Goal: Task Accomplishment & Management: Complete application form

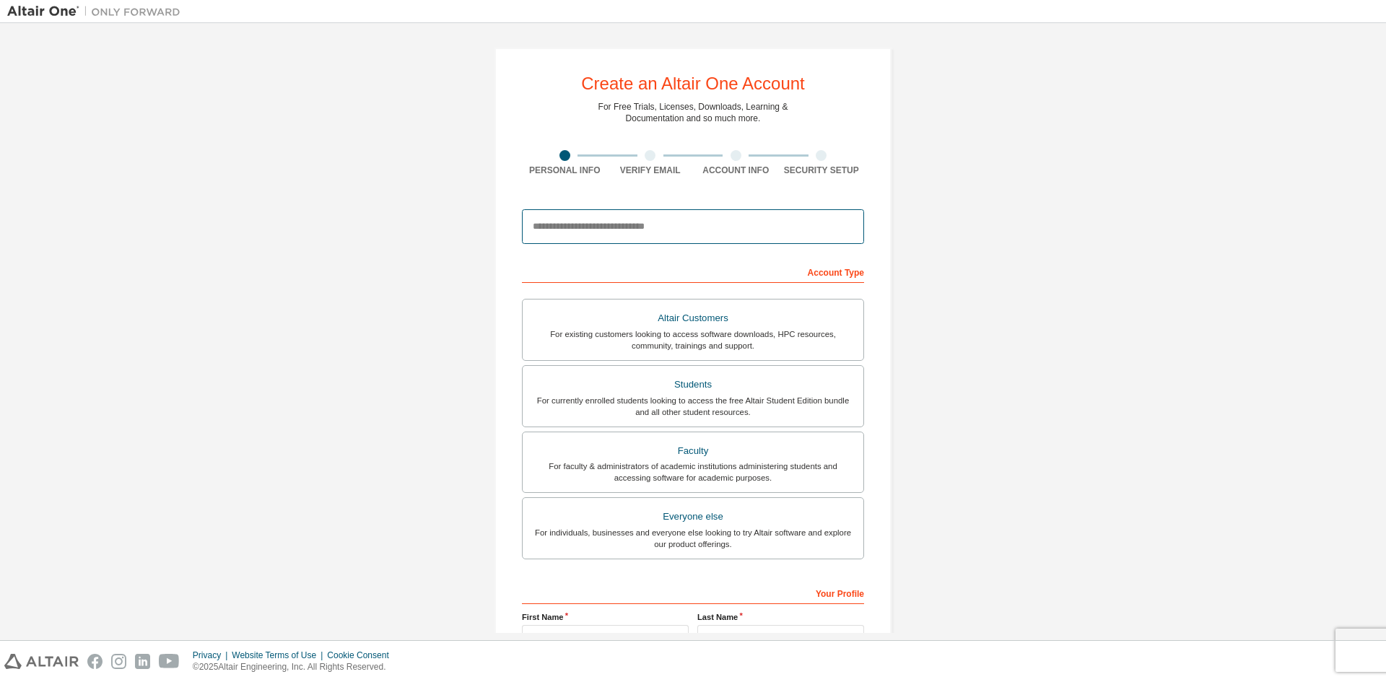
click at [560, 220] on input "email" at bounding box center [693, 226] width 342 height 35
type input "**********"
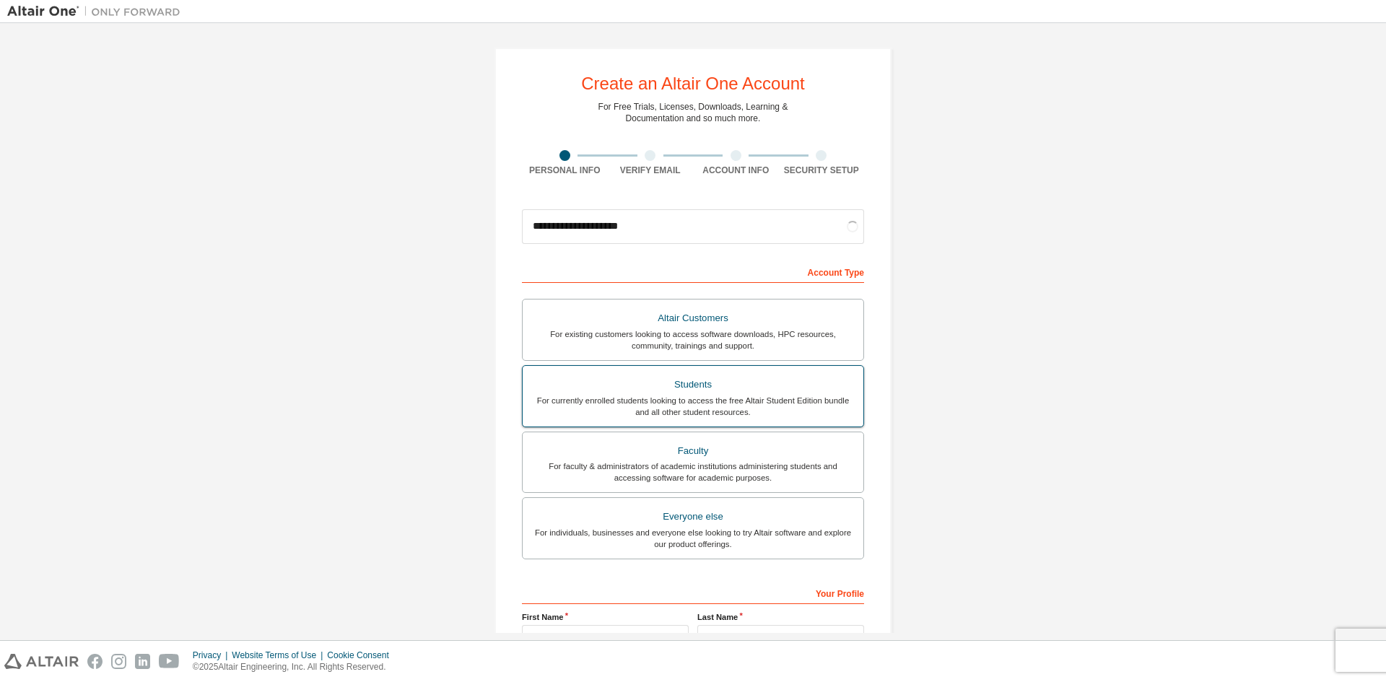
click at [703, 381] on div "Students" at bounding box center [693, 385] width 324 height 20
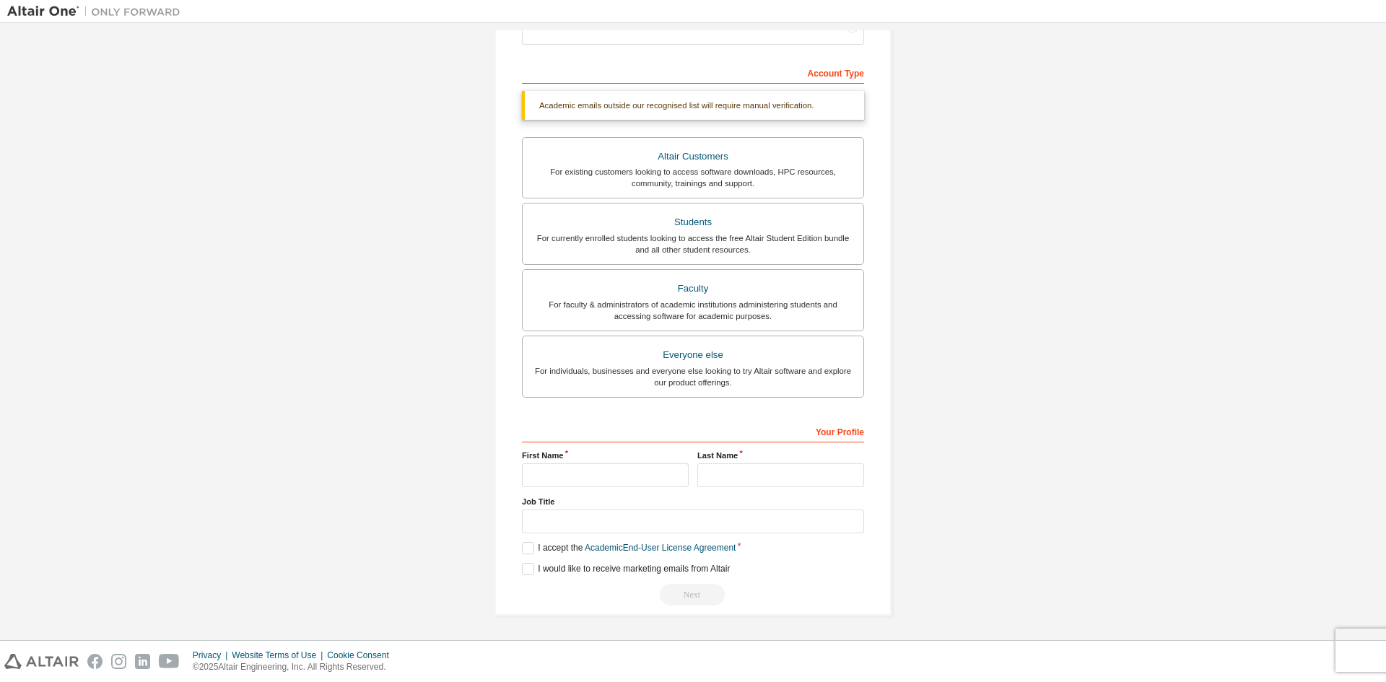
scroll to position [162, 0]
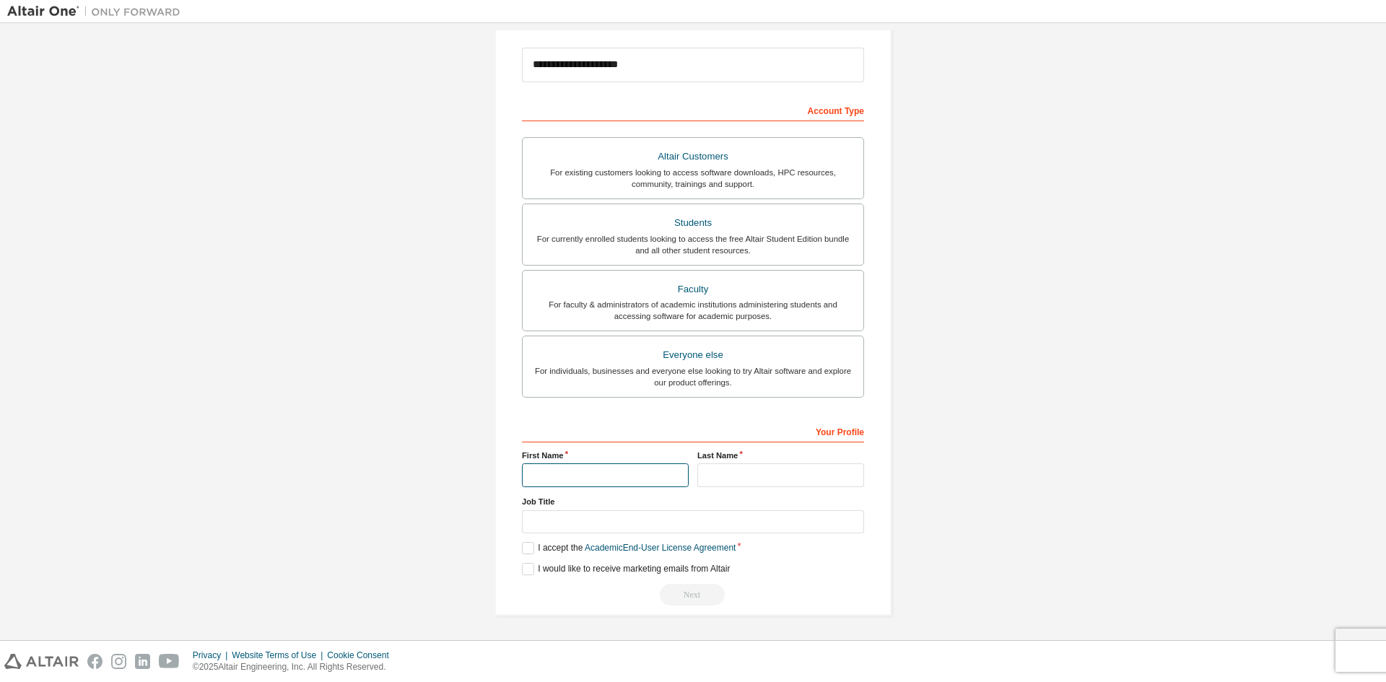
click at [616, 487] on input "text" at bounding box center [605, 476] width 167 height 24
type input "*****"
type input "*********"
type input "*******"
click at [513, 550] on div "**********" at bounding box center [693, 251] width 397 height 730
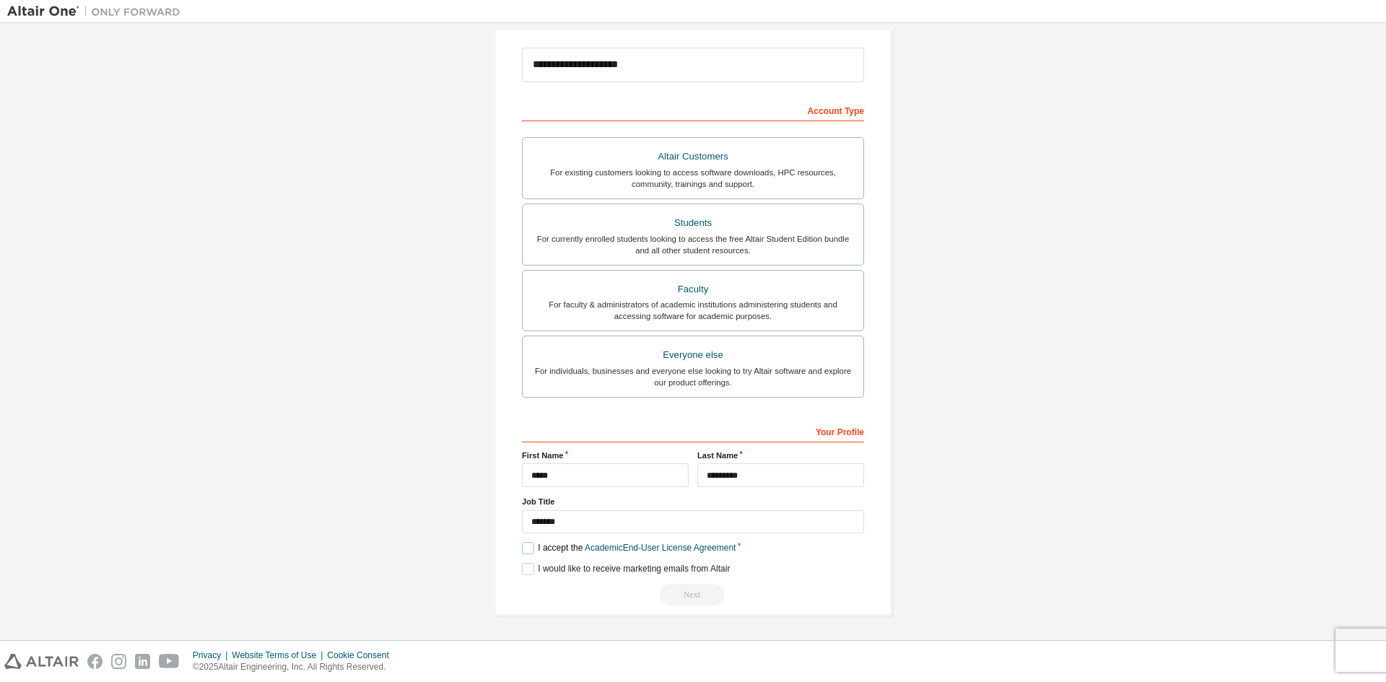
click at [531, 552] on label "I accept the Academic End-User License Agreement" at bounding box center [629, 548] width 214 height 12
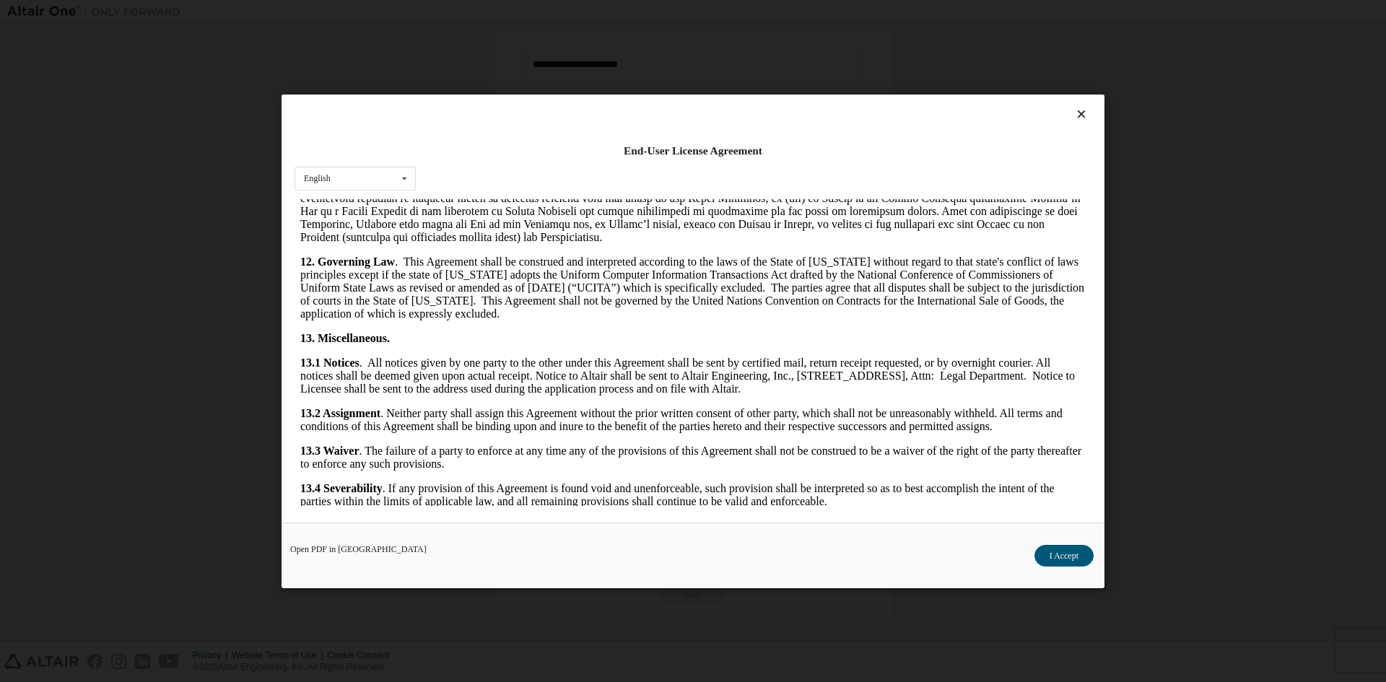
scroll to position [2167, 0]
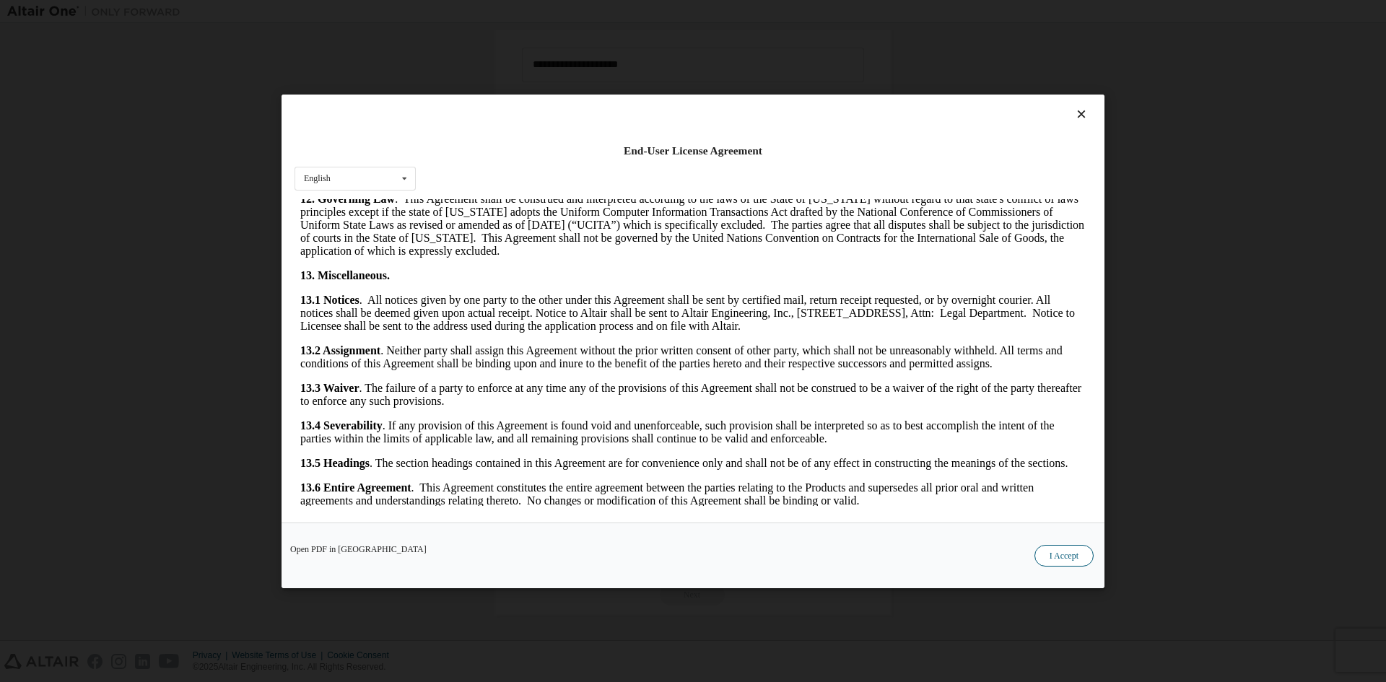
click at [1085, 559] on button "I Accept" at bounding box center [1064, 555] width 59 height 22
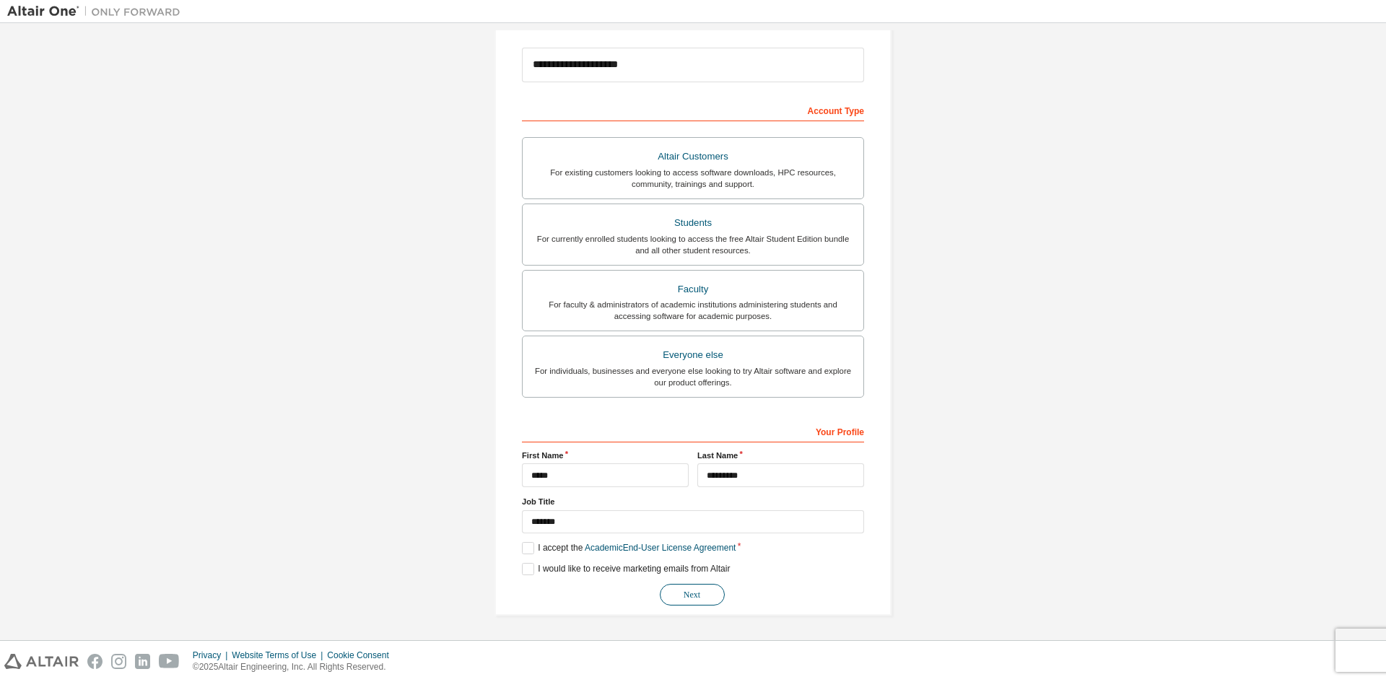
click at [680, 605] on button "Next" at bounding box center [692, 595] width 65 height 22
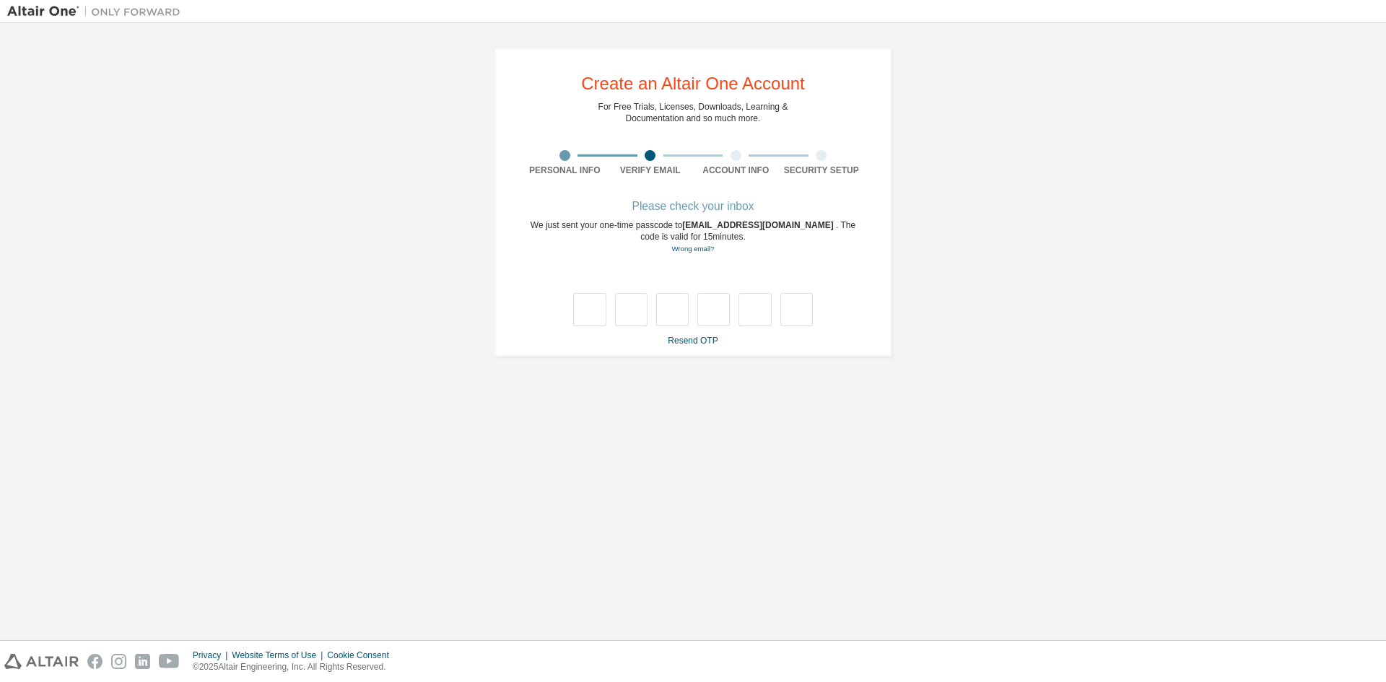
scroll to position [0, 0]
click at [719, 233] on div "We just sent your one-time passcode to [EMAIL_ADDRESS][DOMAIN_NAME] . The code …" at bounding box center [693, 237] width 342 height 35
click at [724, 227] on span "[EMAIL_ADDRESS][DOMAIN_NAME]" at bounding box center [759, 225] width 154 height 10
click at [680, 229] on div "We just sent your one-time passcode to [EMAIL_ADDRESS][DOMAIN_NAME] . The code …" at bounding box center [693, 237] width 342 height 35
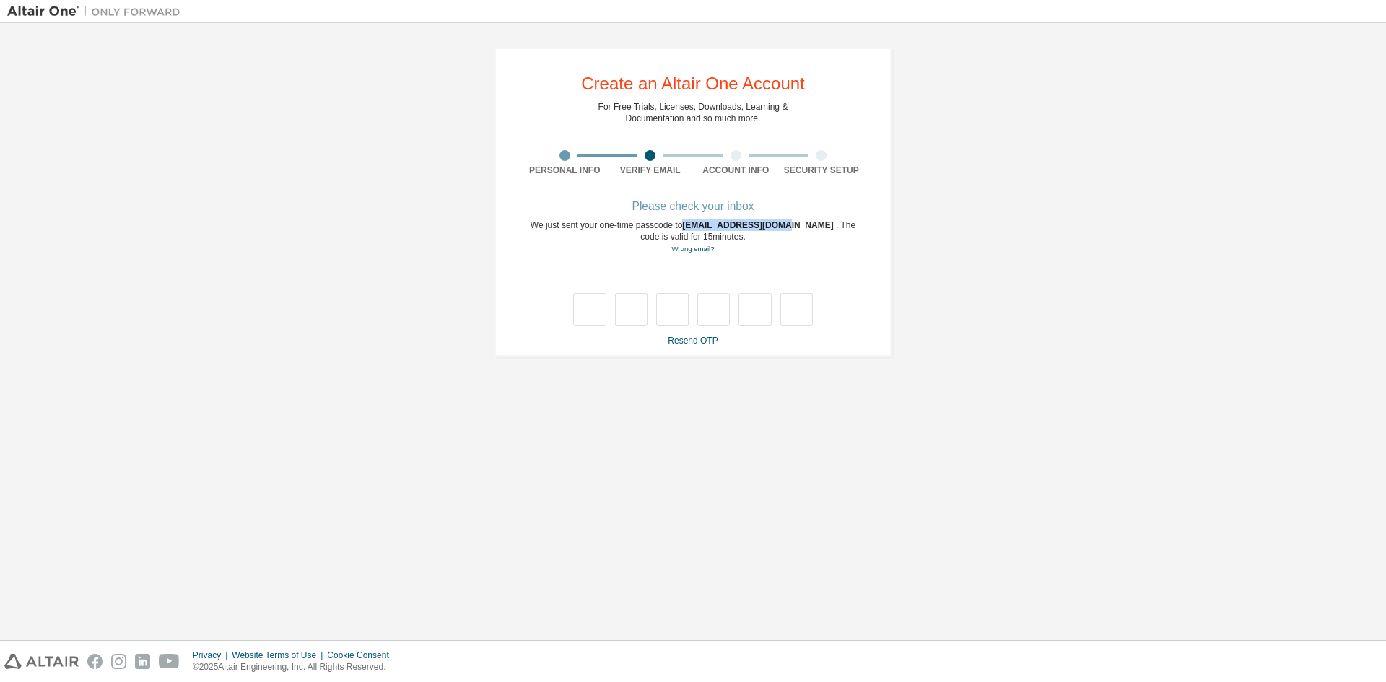
drag, startPoint x: 681, startPoint y: 226, endPoint x: 773, endPoint y: 225, distance: 92.4
click at [773, 225] on div "We just sent your one-time passcode to [EMAIL_ADDRESS][DOMAIN_NAME] . The code …" at bounding box center [693, 237] width 342 height 35
copy span "[EMAIL_ADDRESS][DOMAIN_NAME]"
click at [597, 315] on input "text" at bounding box center [589, 309] width 32 height 33
type input "*"
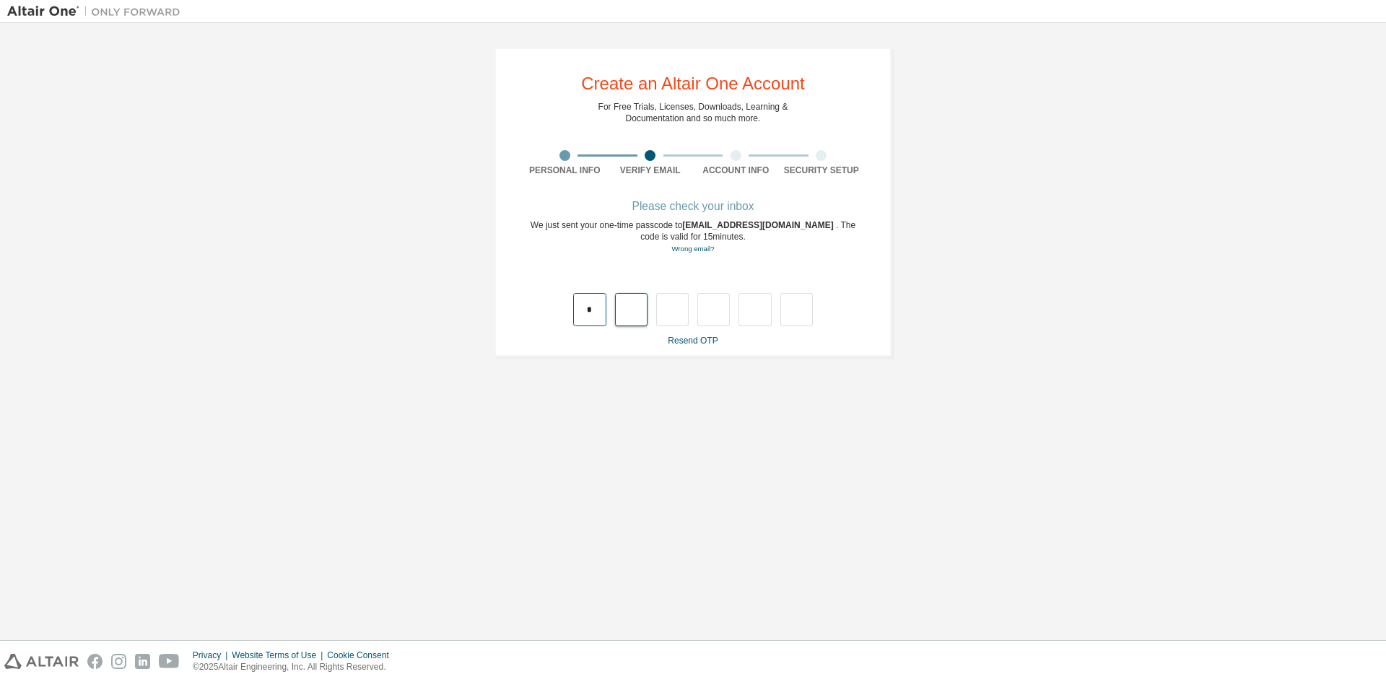
type input "*"
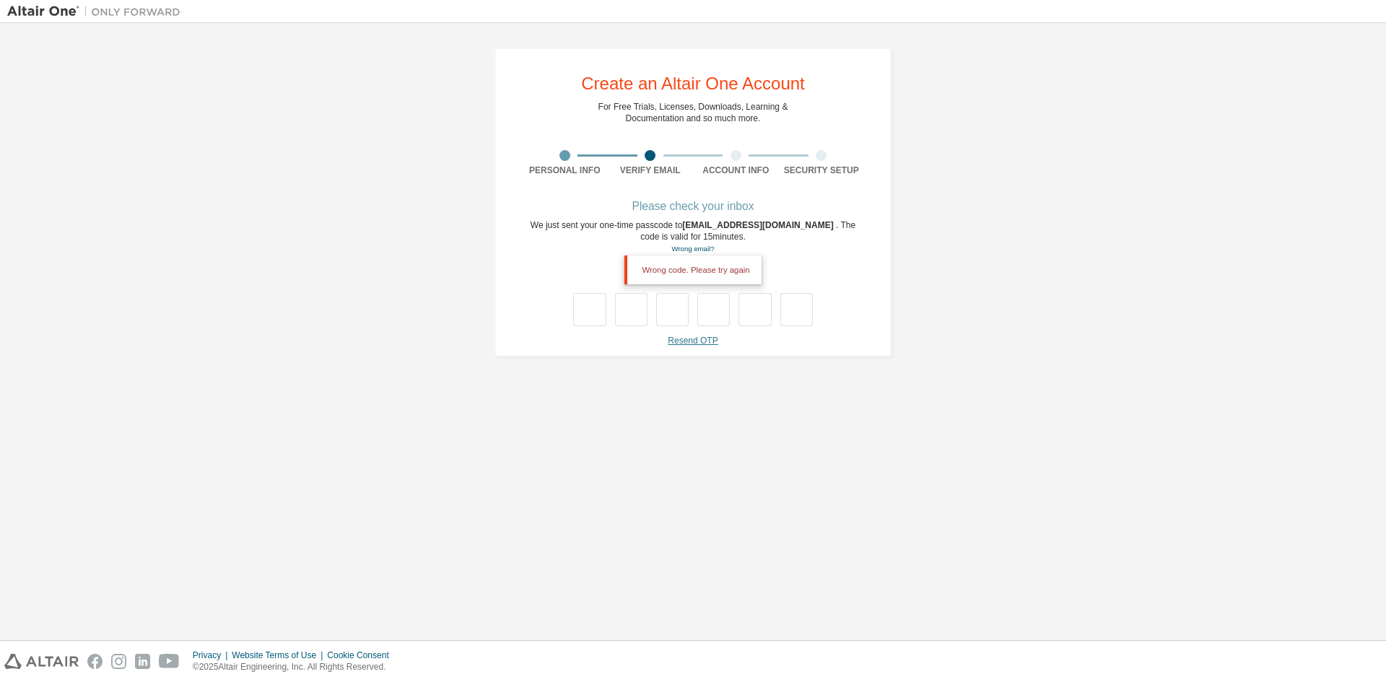
click at [696, 345] on link "Resend OTP" at bounding box center [693, 341] width 50 height 10
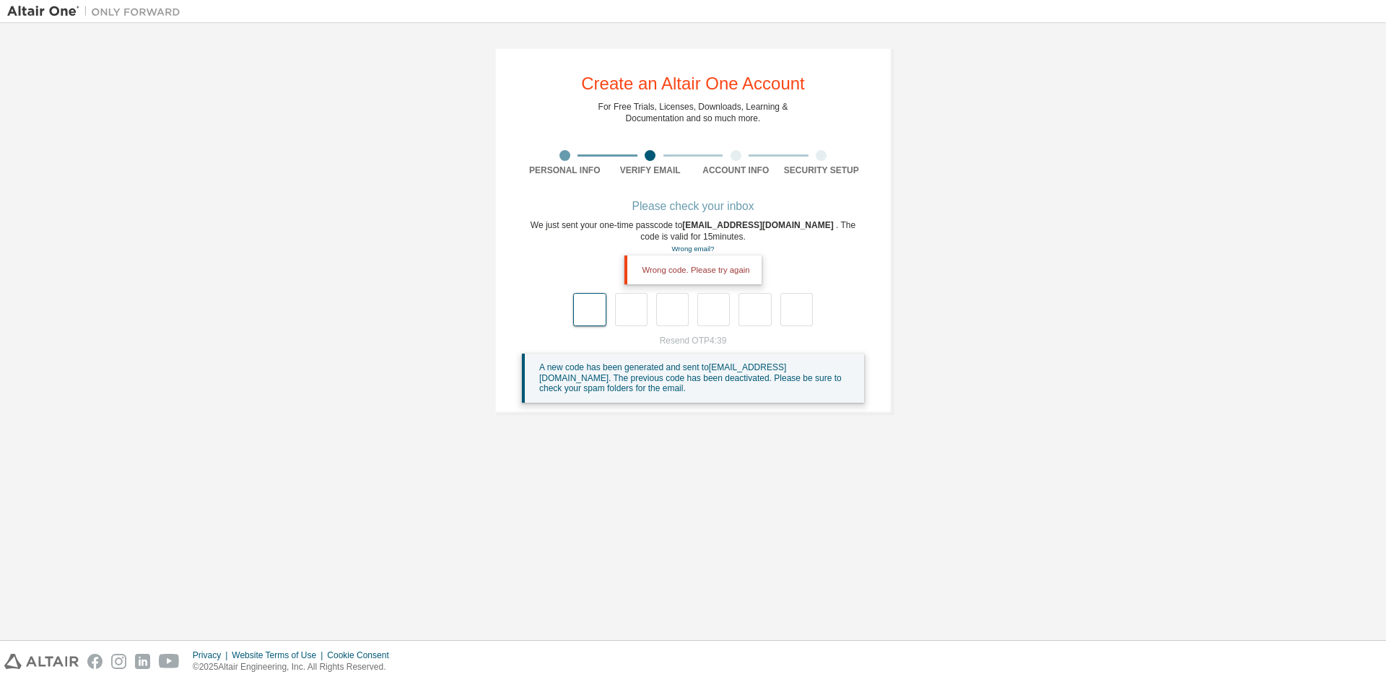
click at [603, 314] on input "text" at bounding box center [589, 309] width 32 height 33
type input "*"
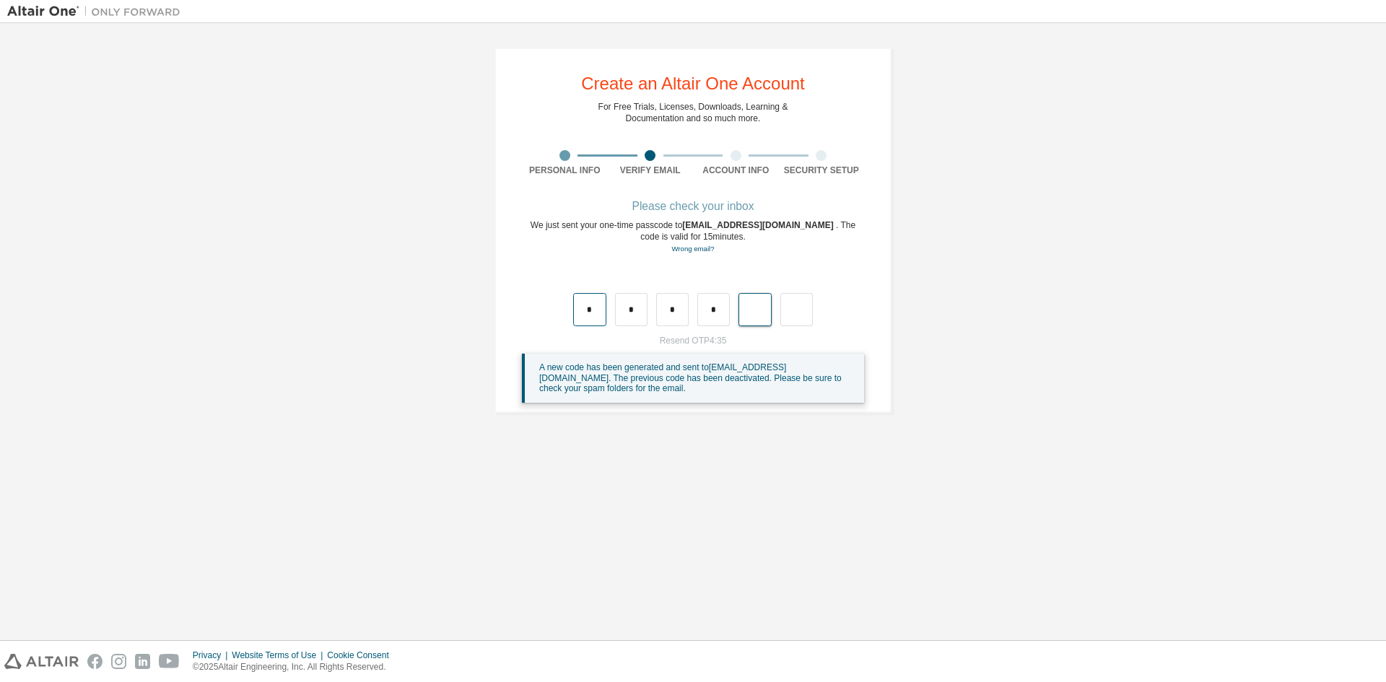
type input "*"
click at [603, 314] on input "text" at bounding box center [589, 309] width 32 height 33
type input "*"
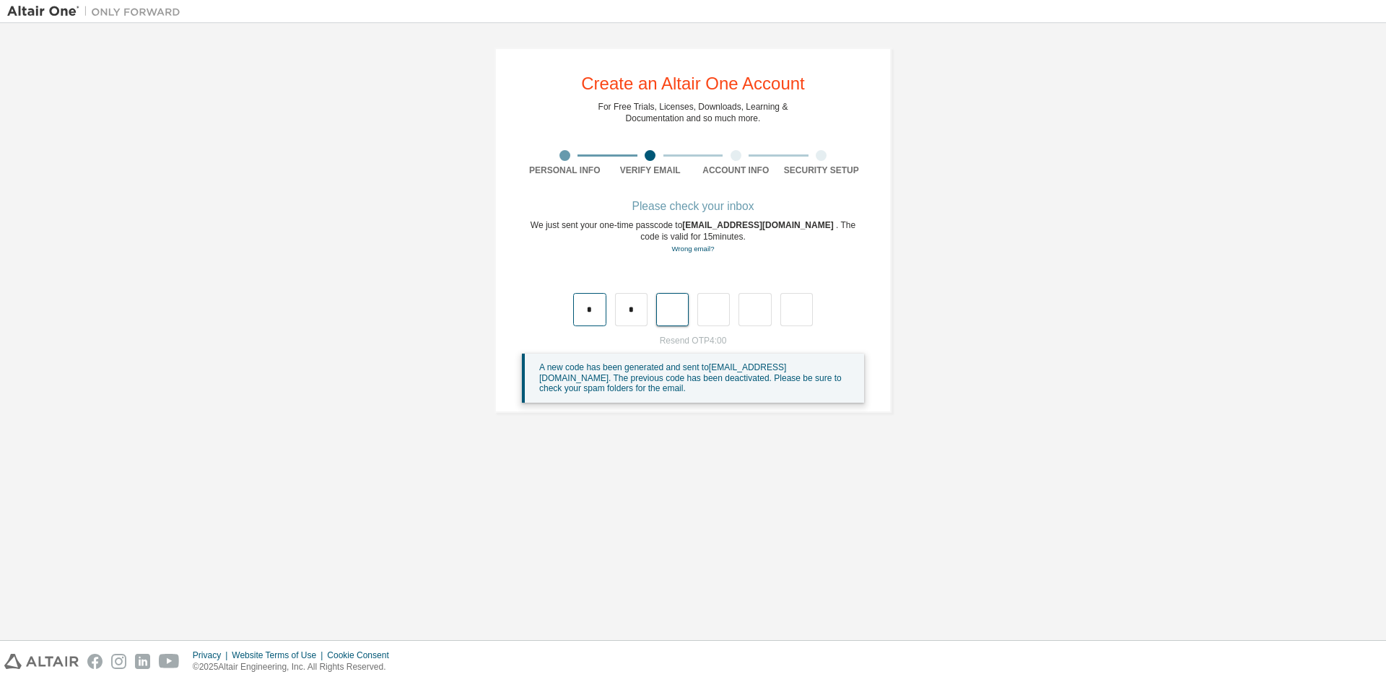
type input "*"
